Goal: Find specific page/section: Find specific page/section

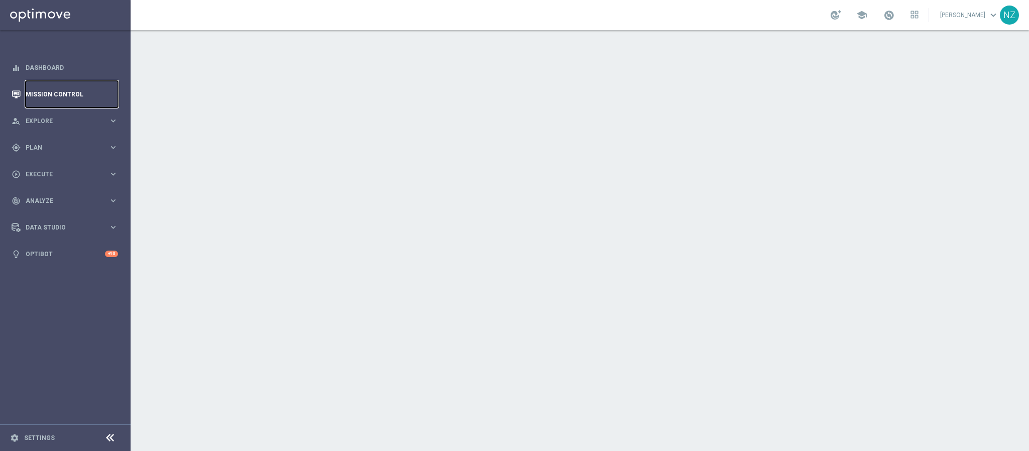
click at [71, 92] on link "Mission Control" at bounding box center [72, 94] width 92 height 27
